Goal: Check status: Check status

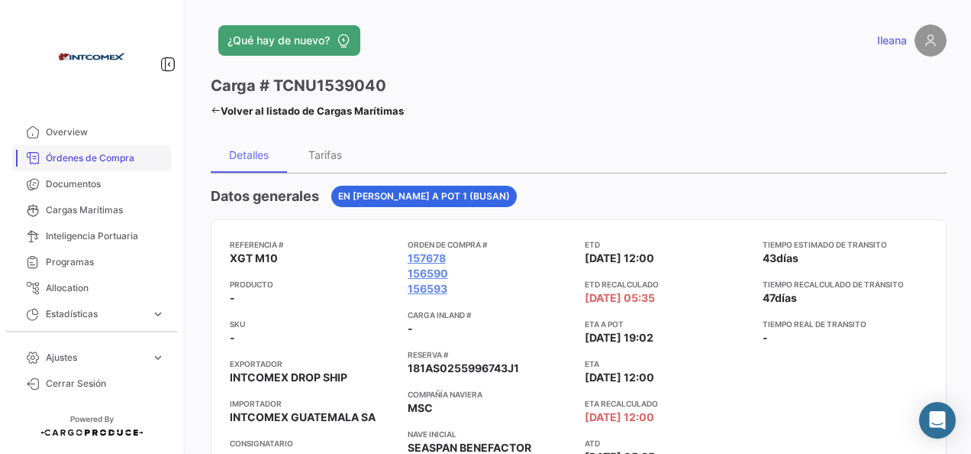
click at [138, 159] on span "Órdenes de Compra" at bounding box center [105, 158] width 119 height 14
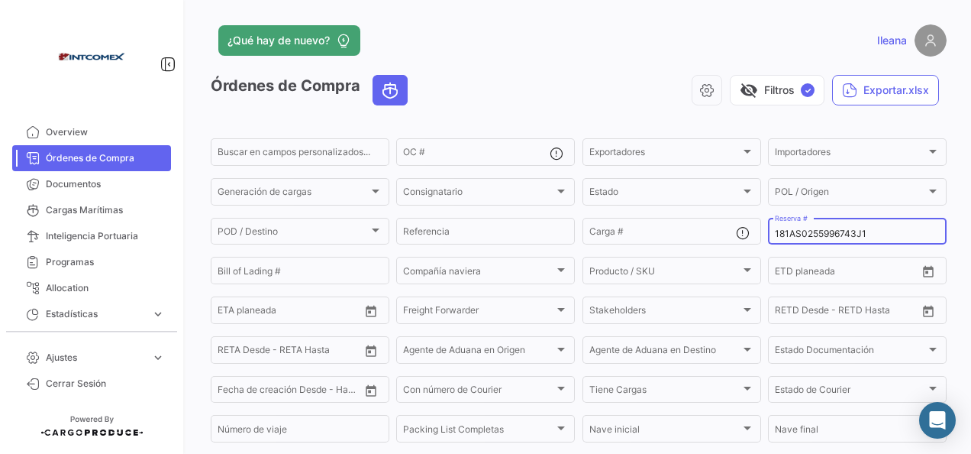
click at [863, 232] on input "181AS0255996743J1" at bounding box center [857, 233] width 165 height 11
drag, startPoint x: 867, startPoint y: 234, endPoint x: 763, endPoint y: 247, distance: 105.3
click at [768, 247] on mat-form-field "181AS0255996743J1 Reserva #" at bounding box center [857, 231] width 179 height 32
paste input "025F788189"
click at [829, 232] on input "025F788189" at bounding box center [857, 233] width 165 height 11
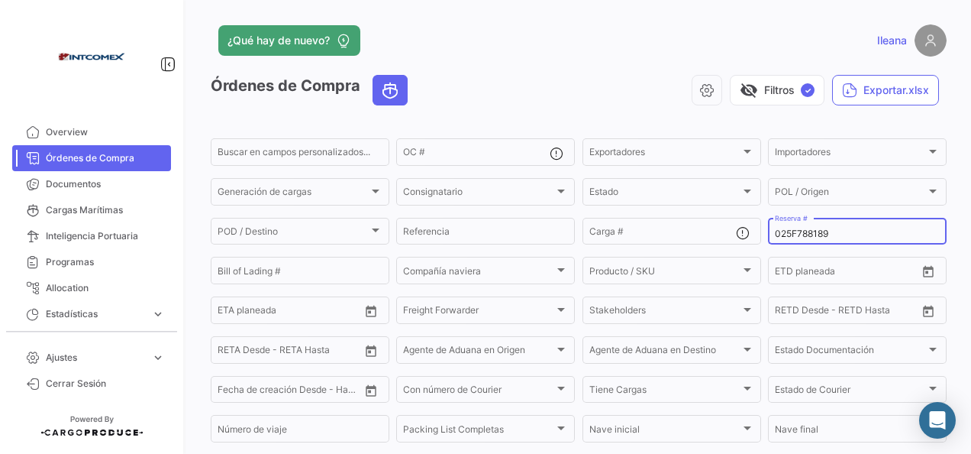
drag, startPoint x: 822, startPoint y: 234, endPoint x: 762, endPoint y: 234, distance: 60.3
click at [768, 234] on div "025F788189 Reserva #" at bounding box center [857, 230] width 179 height 30
paste input "SGN2880567"
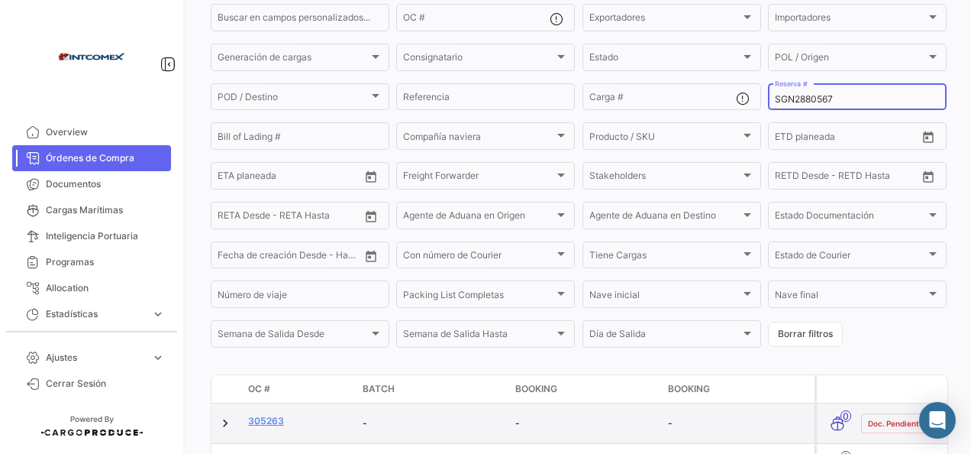
scroll to position [288, 0]
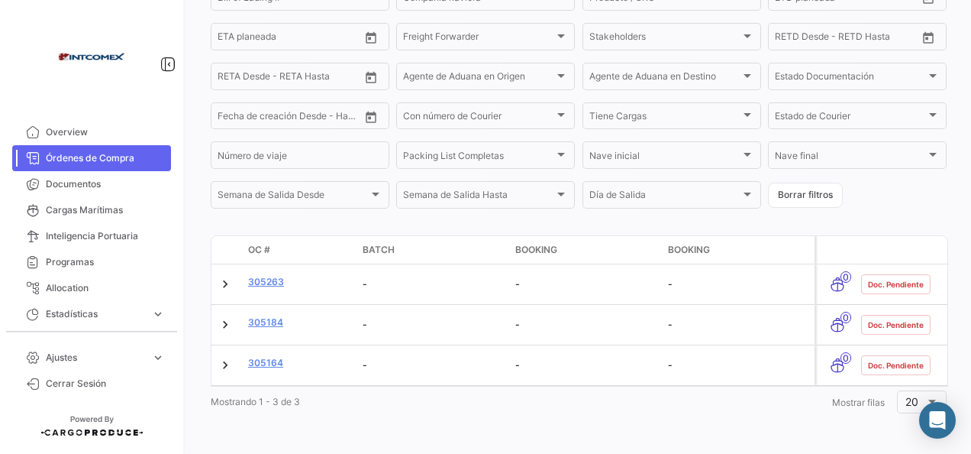
type input "SGN2880567"
click at [817, 189] on button "Borrar filtros" at bounding box center [805, 194] width 75 height 25
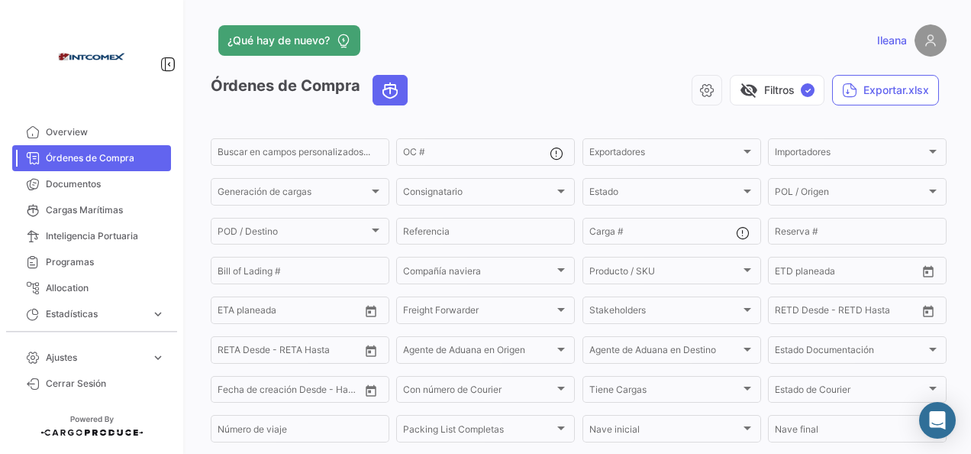
scroll to position [0, 0]
click at [780, 234] on input "Reserva #" at bounding box center [857, 233] width 165 height 11
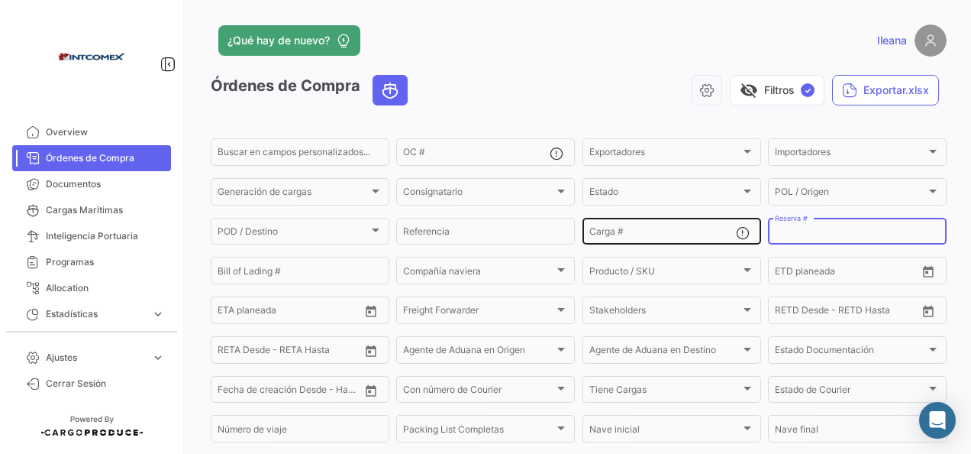
click at [658, 227] on div "Carga #" at bounding box center [662, 230] width 147 height 30
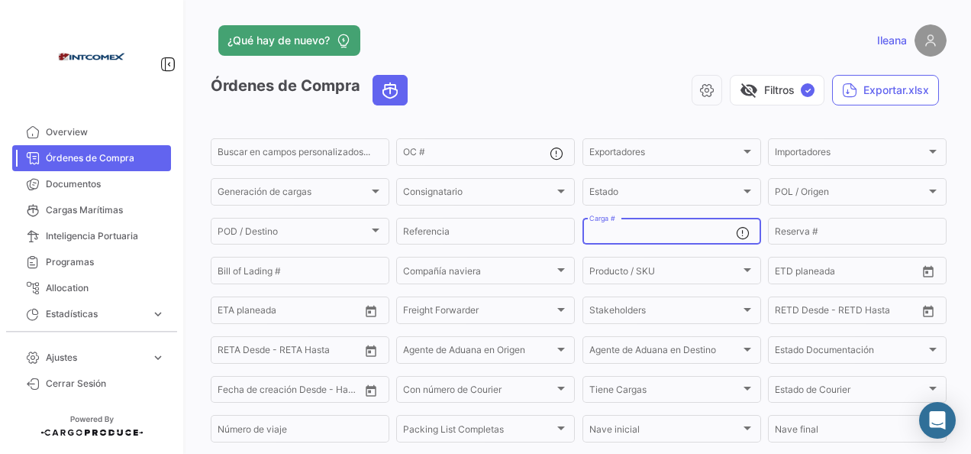
paste input "HCOU6003724"
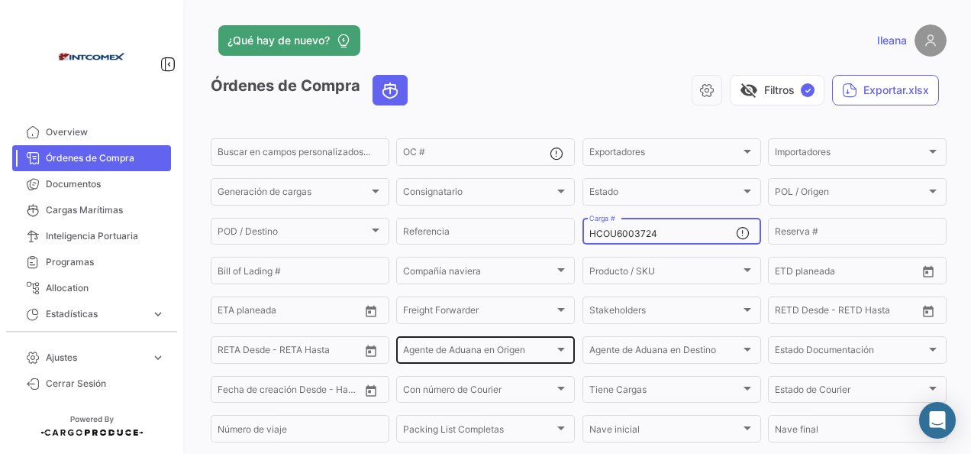
scroll to position [412, 0]
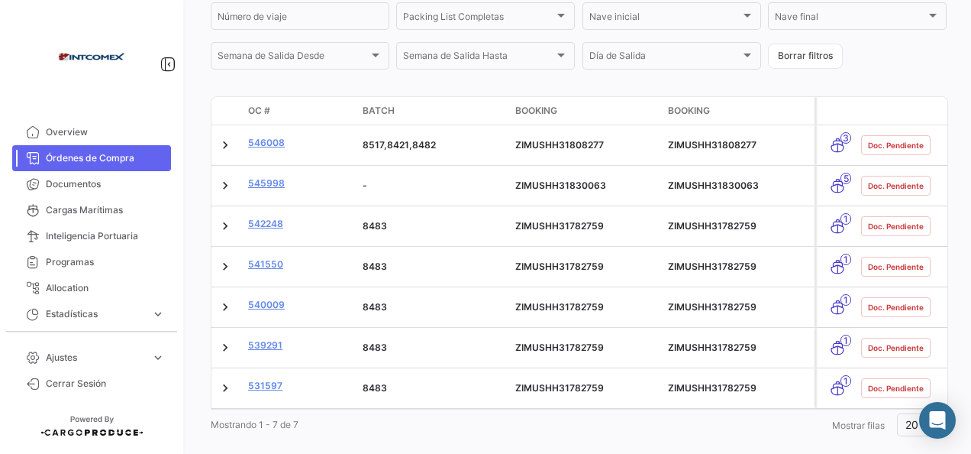
type input "HCOU6003724"
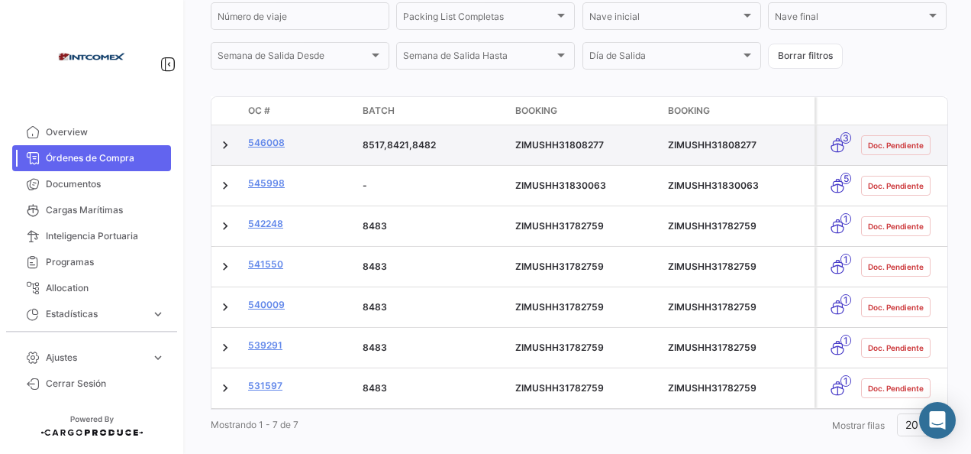
click at [265, 134] on datatable-body-cell "546008" at bounding box center [299, 145] width 115 height 40
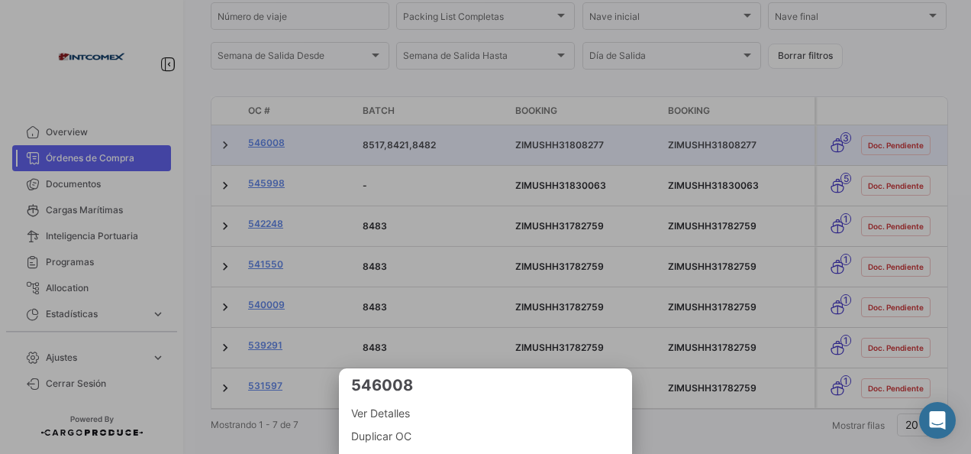
click at [262, 145] on div at bounding box center [485, 227] width 971 height 454
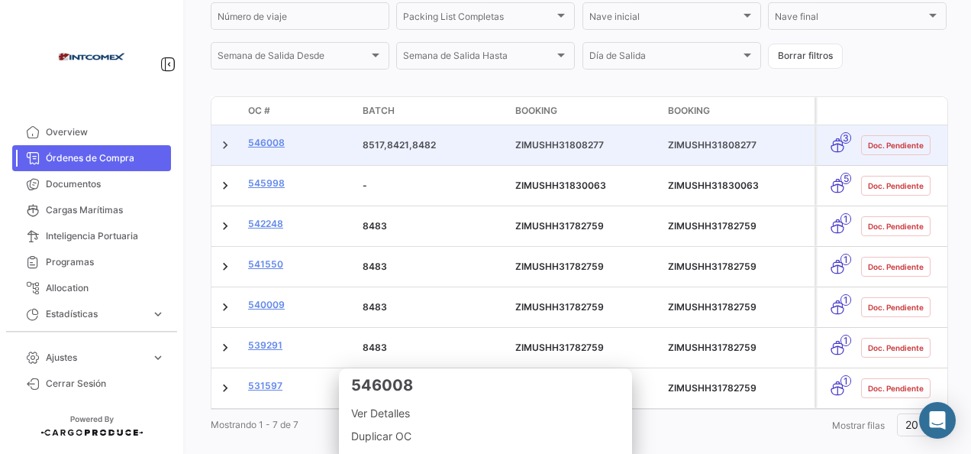
click at [262, 145] on link "546008" at bounding box center [299, 143] width 102 height 14
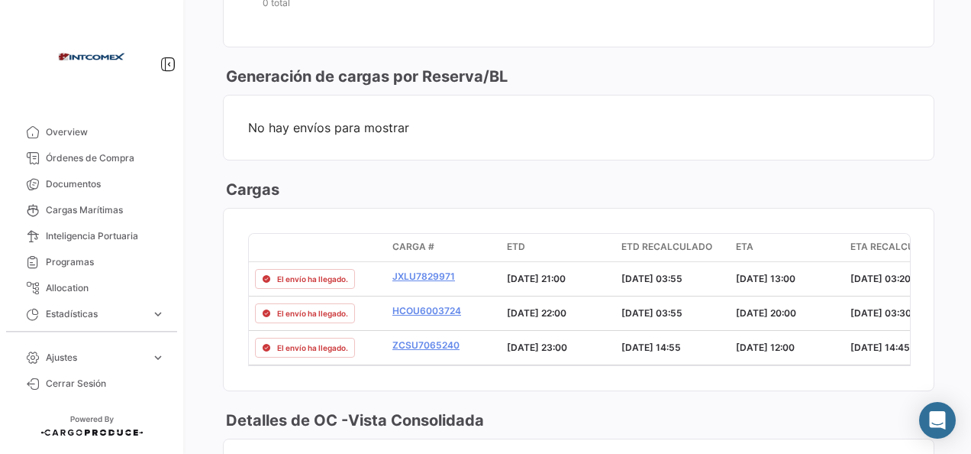
scroll to position [1145, 0]
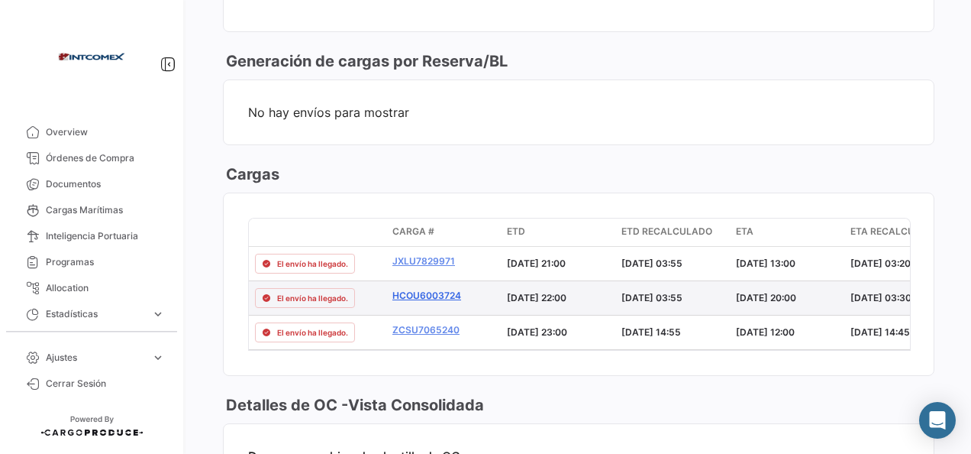
click at [451, 290] on link "HCOU6003724" at bounding box center [443, 296] width 102 height 14
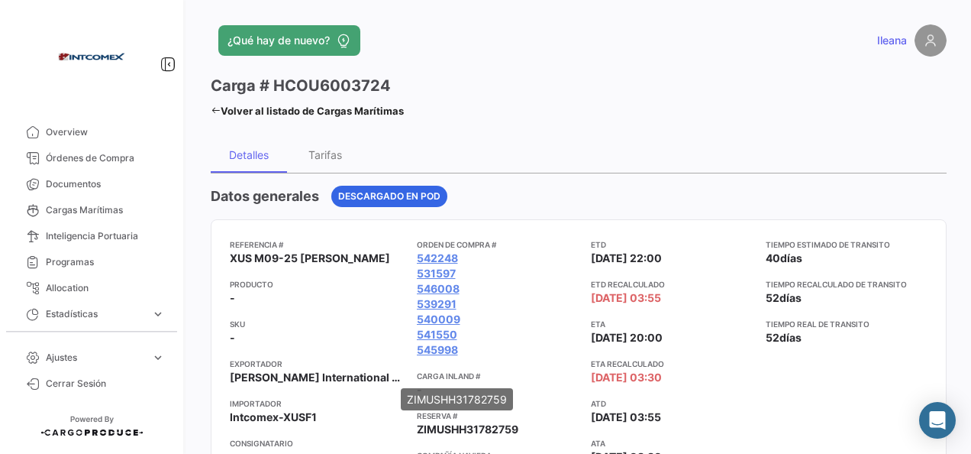
drag, startPoint x: 406, startPoint y: 427, endPoint x: 506, endPoint y: 428, distance: 100.0
click at [506, 428] on span "ZIMUSHH31782759" at bounding box center [468, 428] width 102 height 15
copy span "ZIMUSHH31782759"
